Goal: Navigation & Orientation: Go to known website

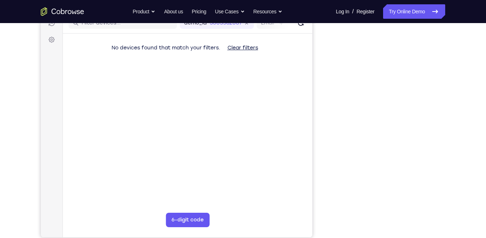
scroll to position [97, 0]
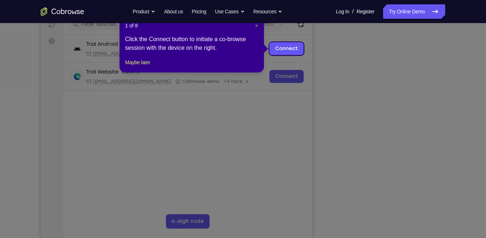
click at [256, 26] on span "×" at bounding box center [256, 26] width 3 height 6
